Goal: Task Accomplishment & Management: Manage account settings

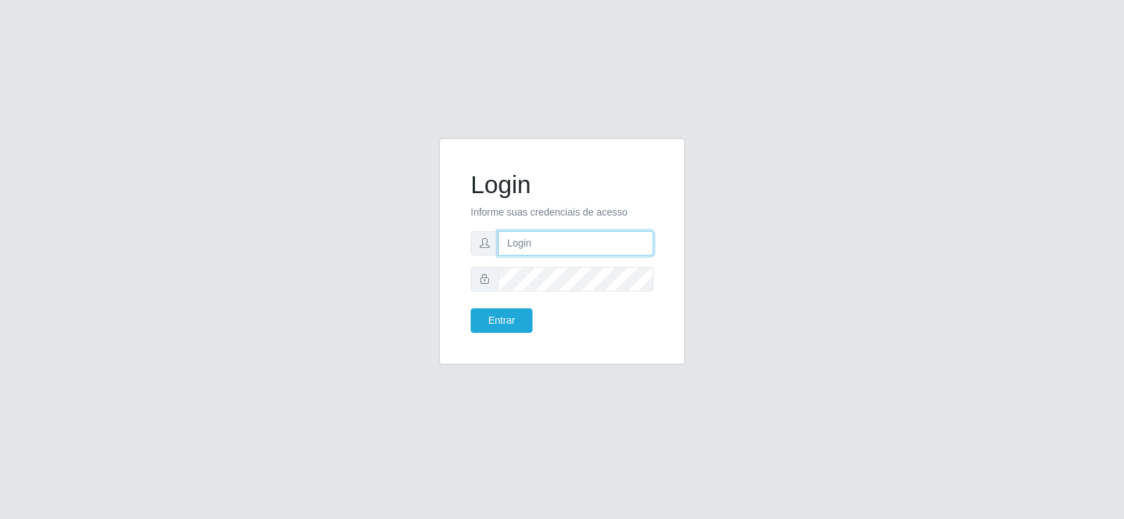
click at [557, 244] on input "text" at bounding box center [575, 243] width 155 height 25
type input "william@ideal"
click at [471, 308] on button "Entrar" at bounding box center [502, 320] width 62 height 25
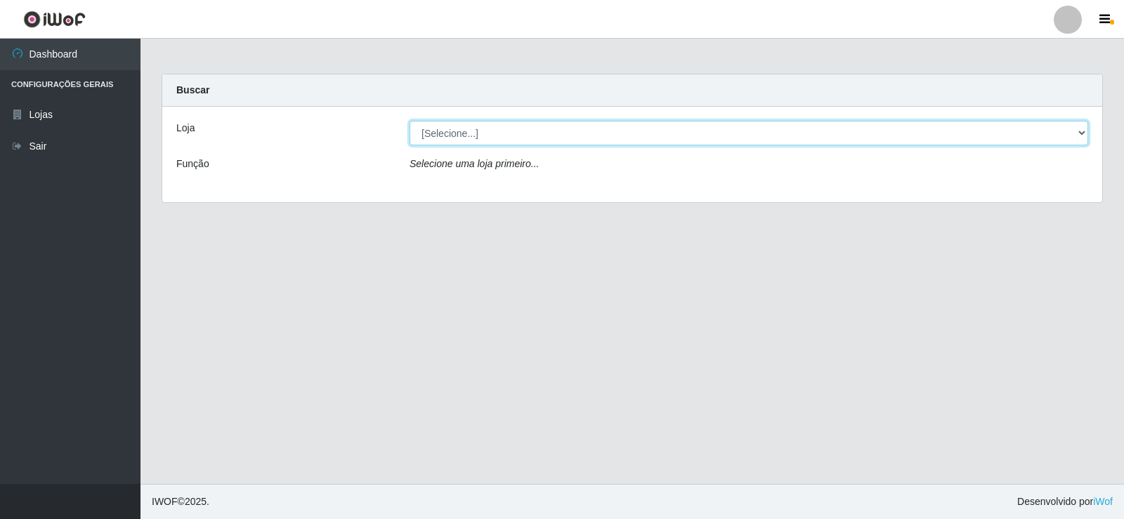
click at [599, 134] on select "[Selecione...] Ideal - Conceição" at bounding box center [749, 133] width 679 height 25
select select "231"
click at [410, 121] on select "[Selecione...] Ideal - Conceição" at bounding box center [749, 133] width 679 height 25
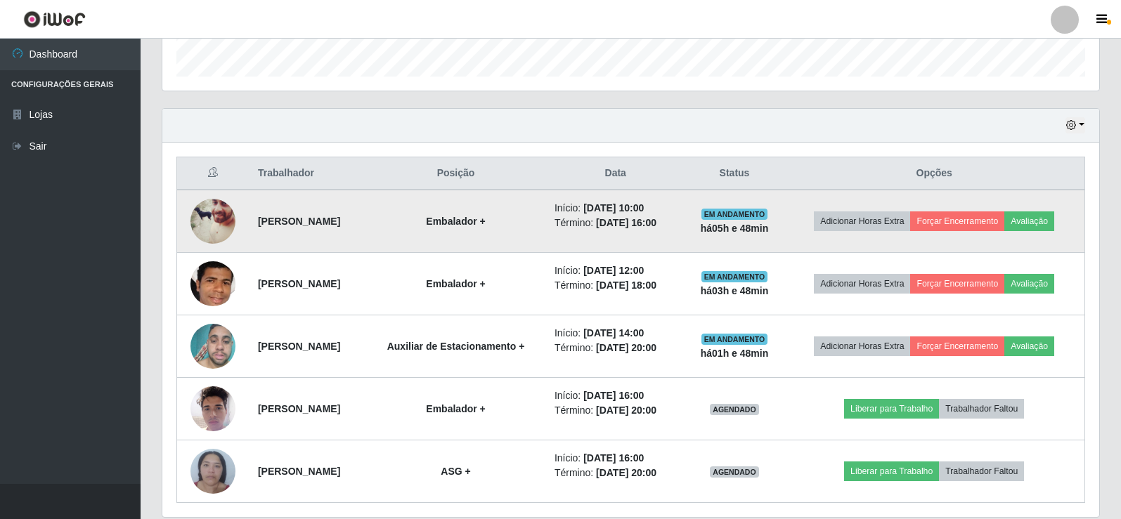
scroll to position [476, 0]
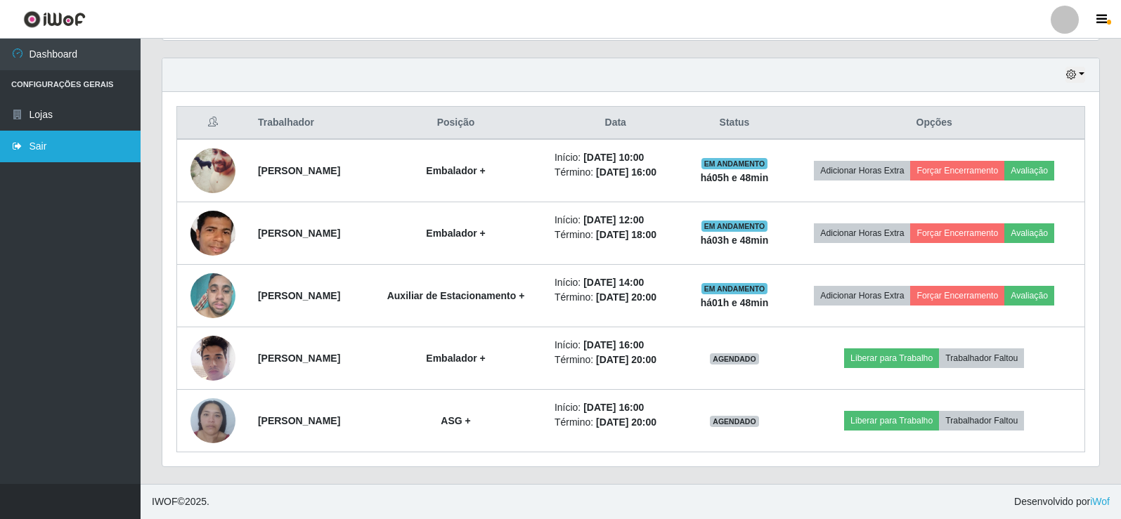
click at [17, 154] on link "Sair" at bounding box center [70, 147] width 141 height 32
